Goal: Information Seeking & Learning: Find specific fact

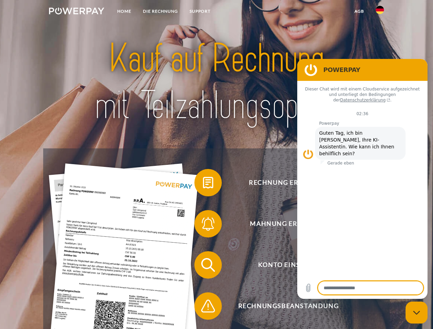
click at [76, 12] on img at bounding box center [76, 11] width 55 height 7
click at [380, 12] on img at bounding box center [380, 10] width 8 height 8
click at [359, 11] on link "agb" at bounding box center [359, 11] width 21 height 12
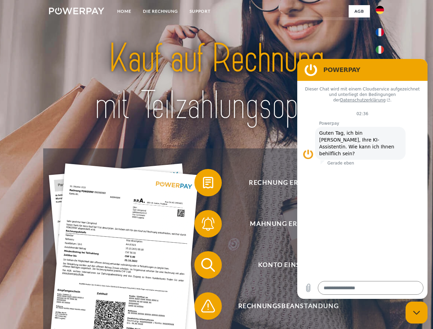
click at [203, 184] on span at bounding box center [198, 183] width 34 height 34
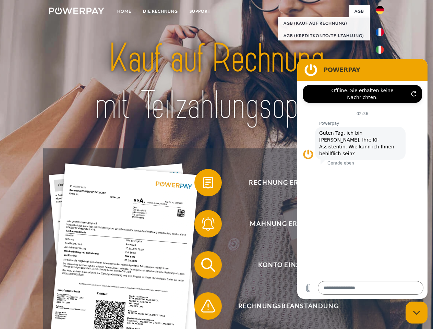
click at [203, 225] on div "Rechnung erhalten? Mahnung erhalten? Konto einsehen" at bounding box center [216, 285] width 346 height 274
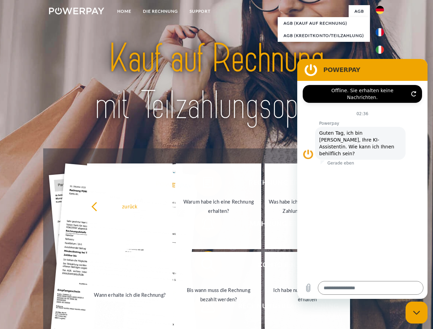
click at [203, 266] on link "Bis wann muss die Rechnung bezahlt werden?" at bounding box center [218, 295] width 85 height 86
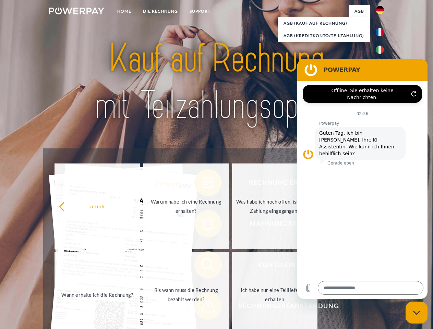
click at [203, 307] on span at bounding box center [198, 306] width 34 height 34
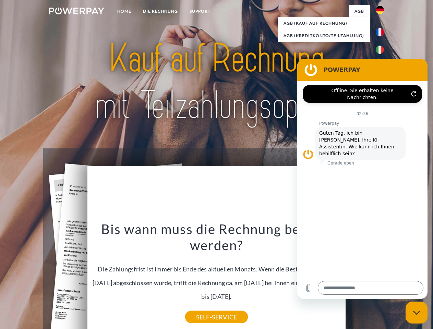
click at [416, 313] on icon "Messaging-Fenster schließen" at bounding box center [416, 312] width 7 height 4
type textarea "*"
